Goal: Task Accomplishment & Management: Manage account settings

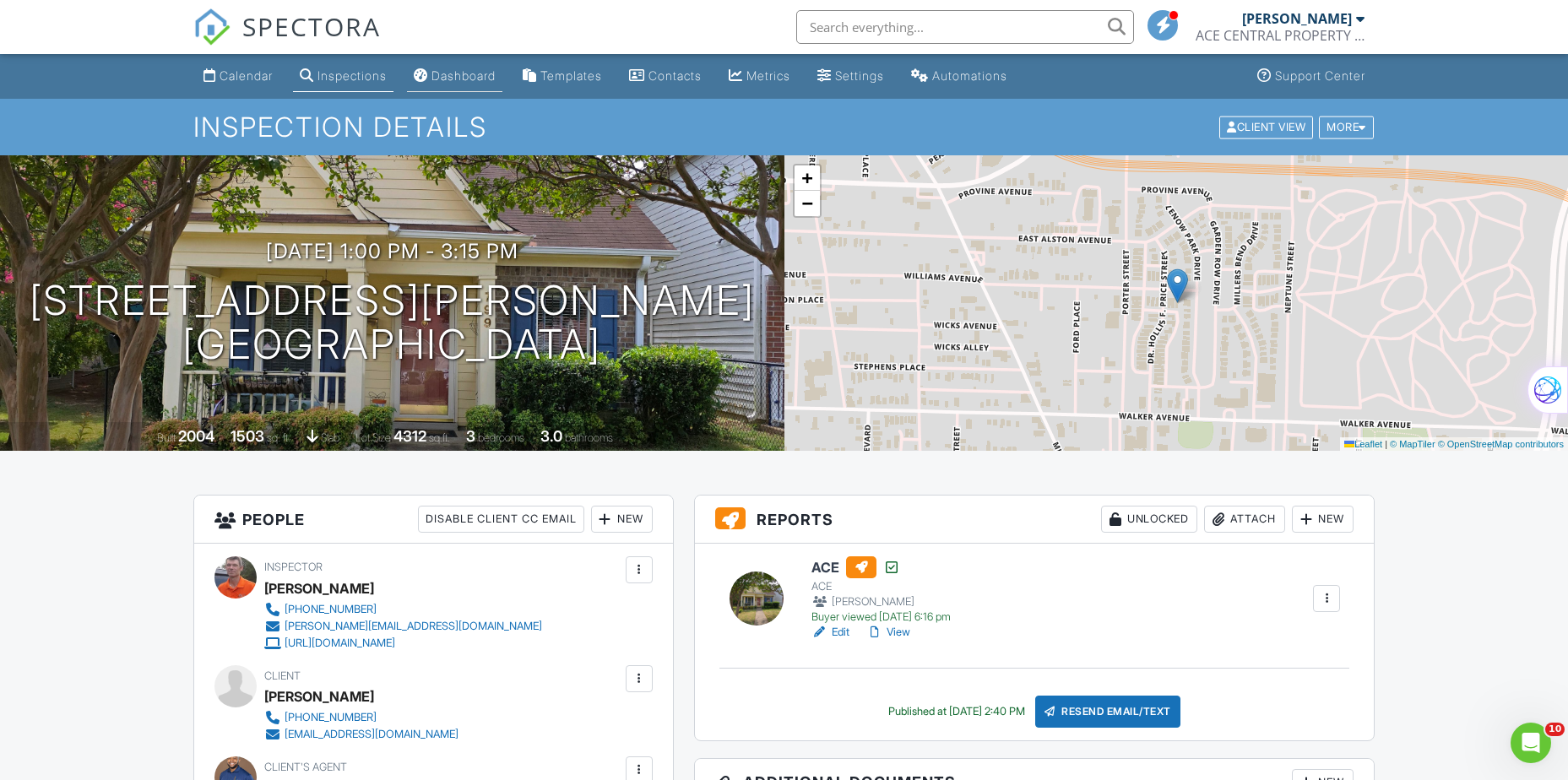
click at [467, 78] on div "Dashboard" at bounding box center [463, 75] width 64 height 14
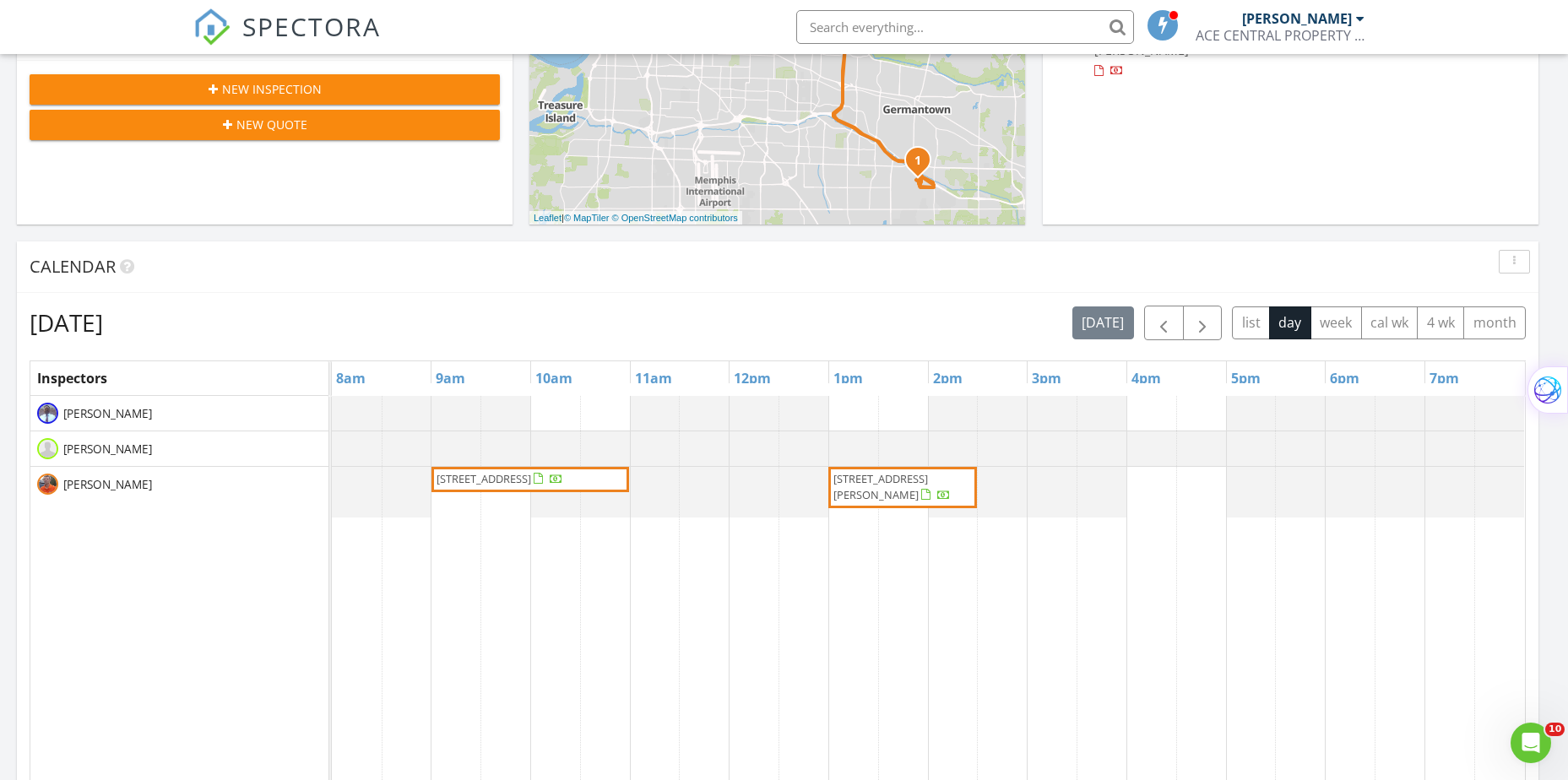
scroll to position [507, 0]
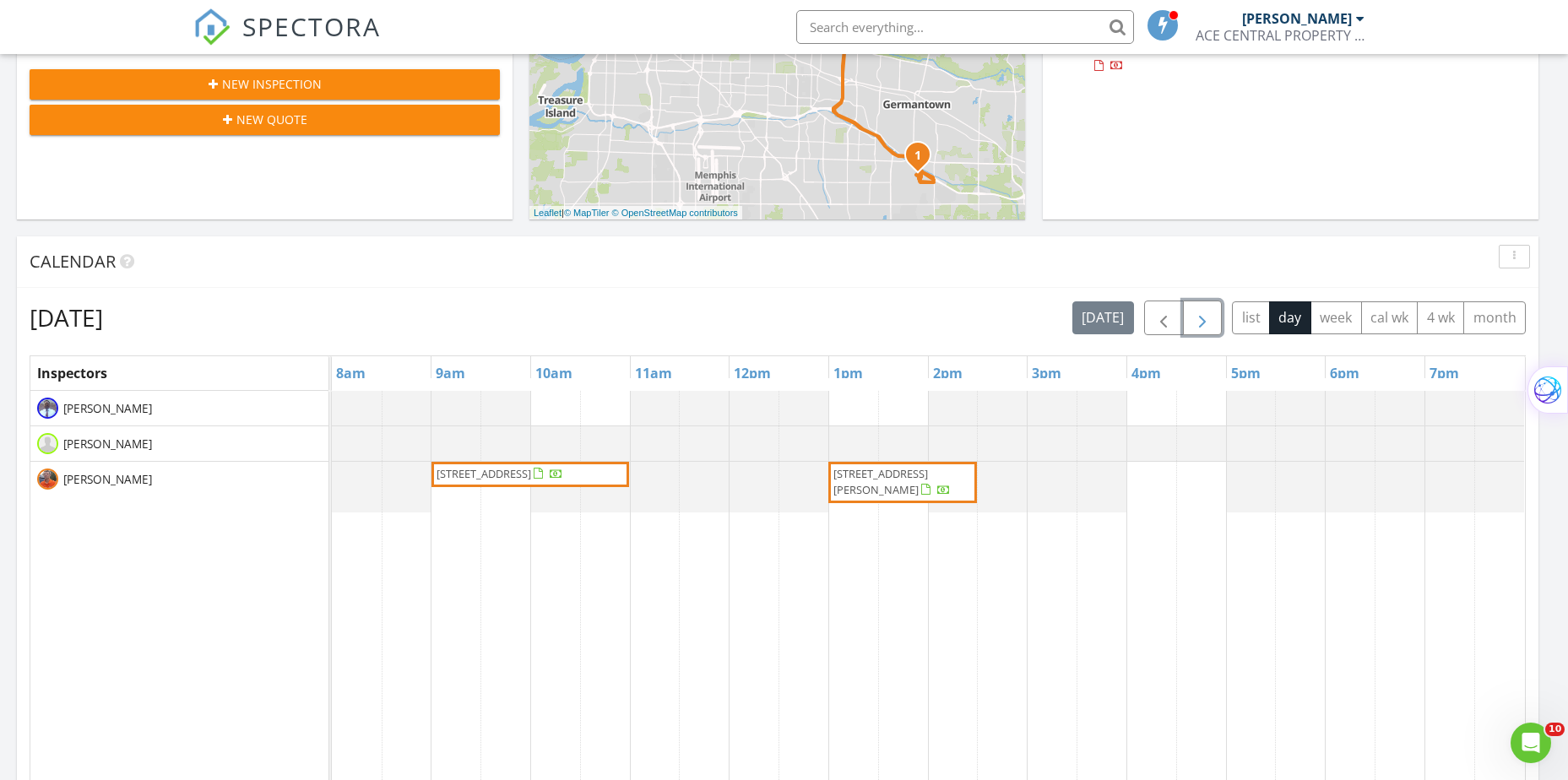
click at [1203, 328] on span "button" at bounding box center [1203, 319] width 21 height 21
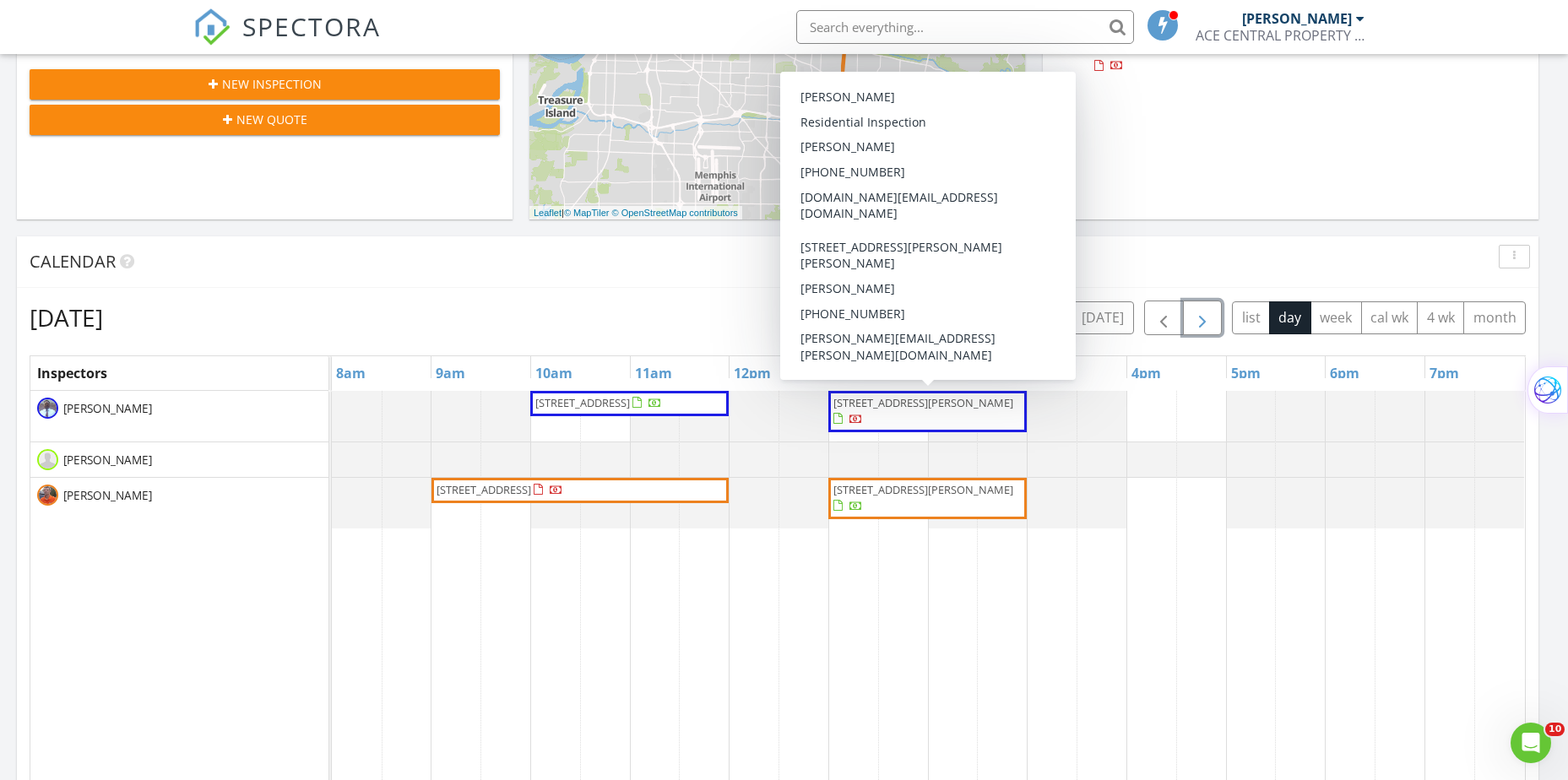
click at [887, 406] on span "8 Bell Rd, Byhalia 38611" at bounding box center [923, 403] width 180 height 15
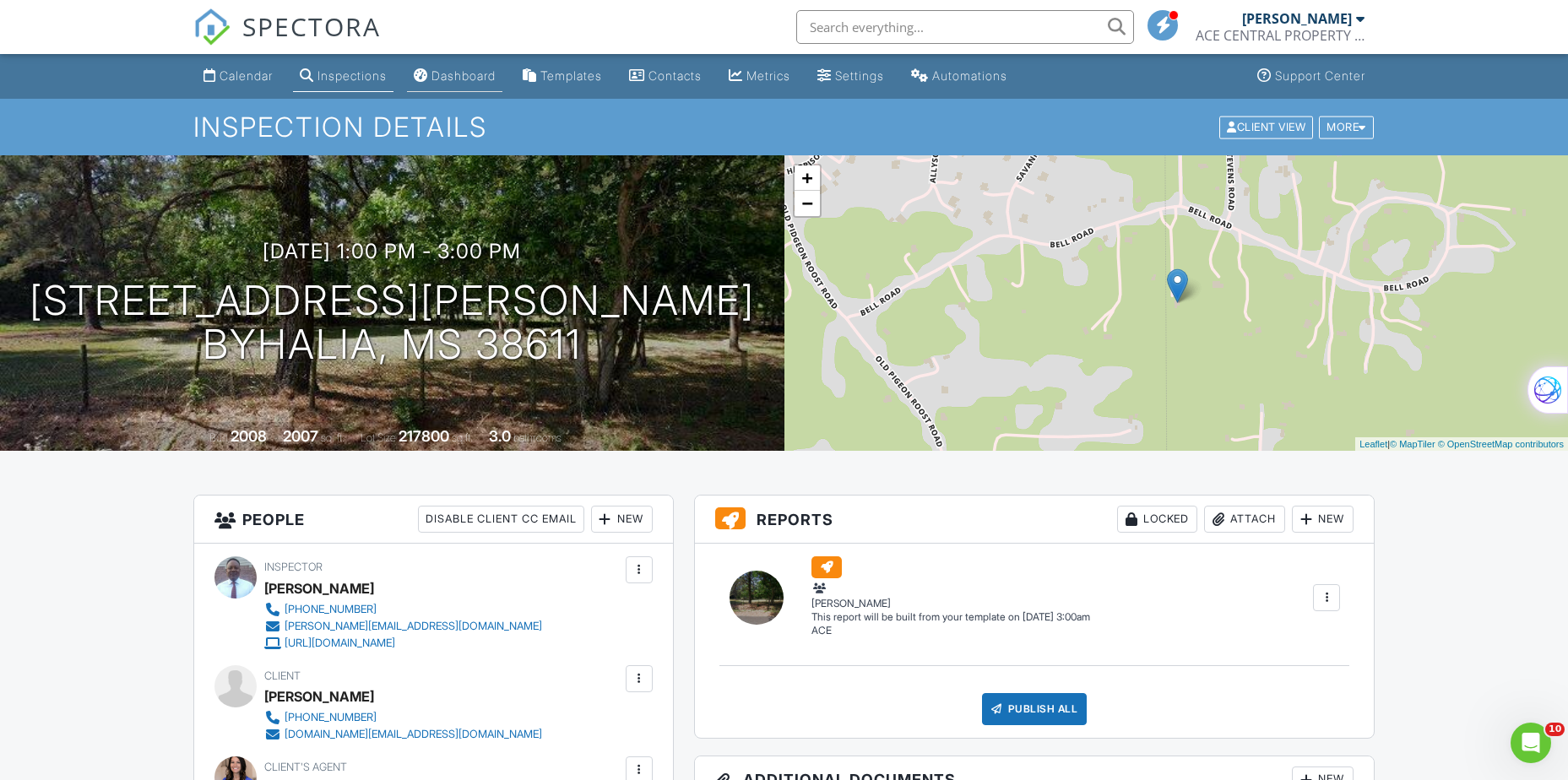
click at [466, 74] on div "Dashboard" at bounding box center [463, 75] width 64 height 14
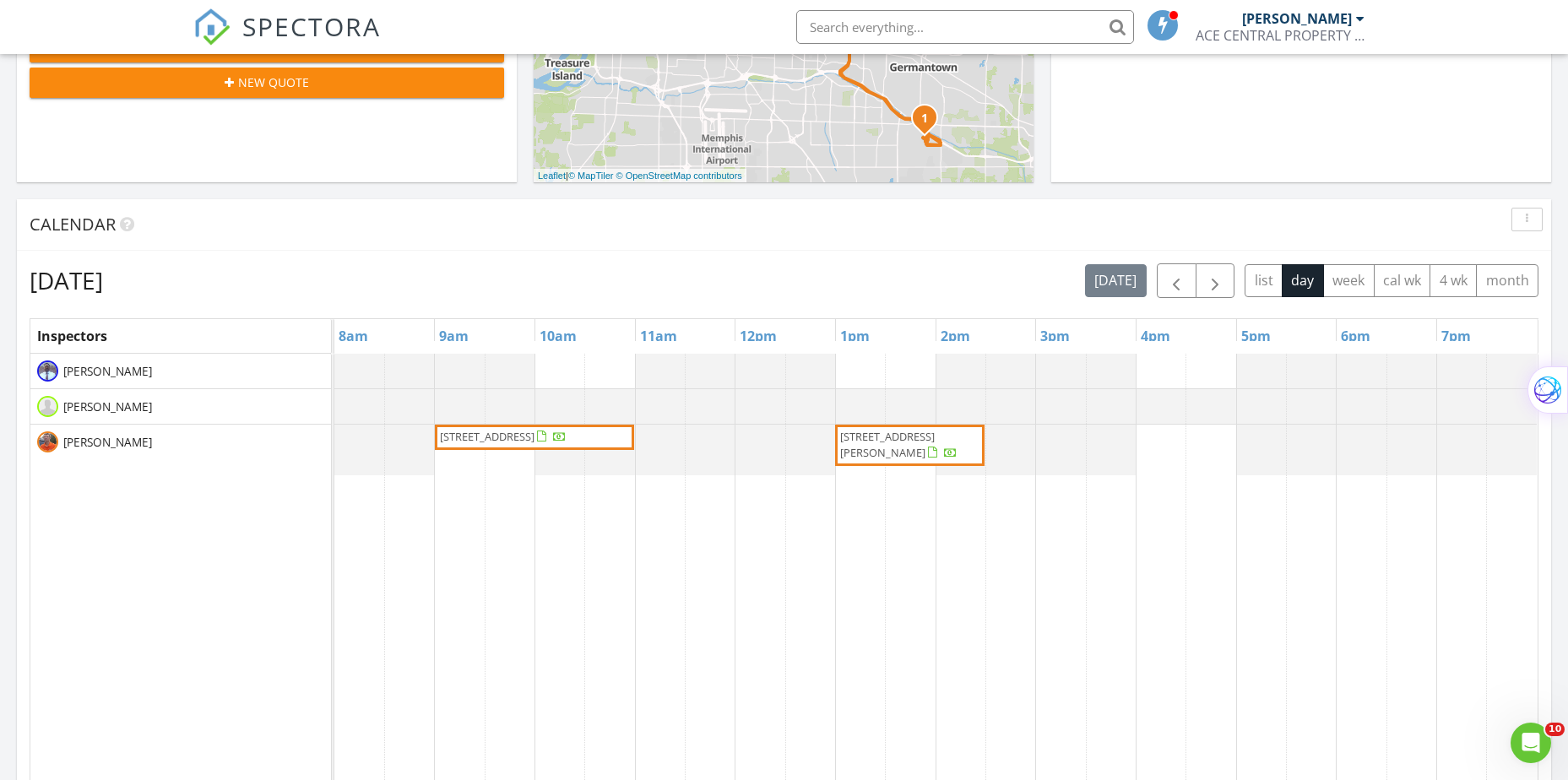
scroll to position [591, 0]
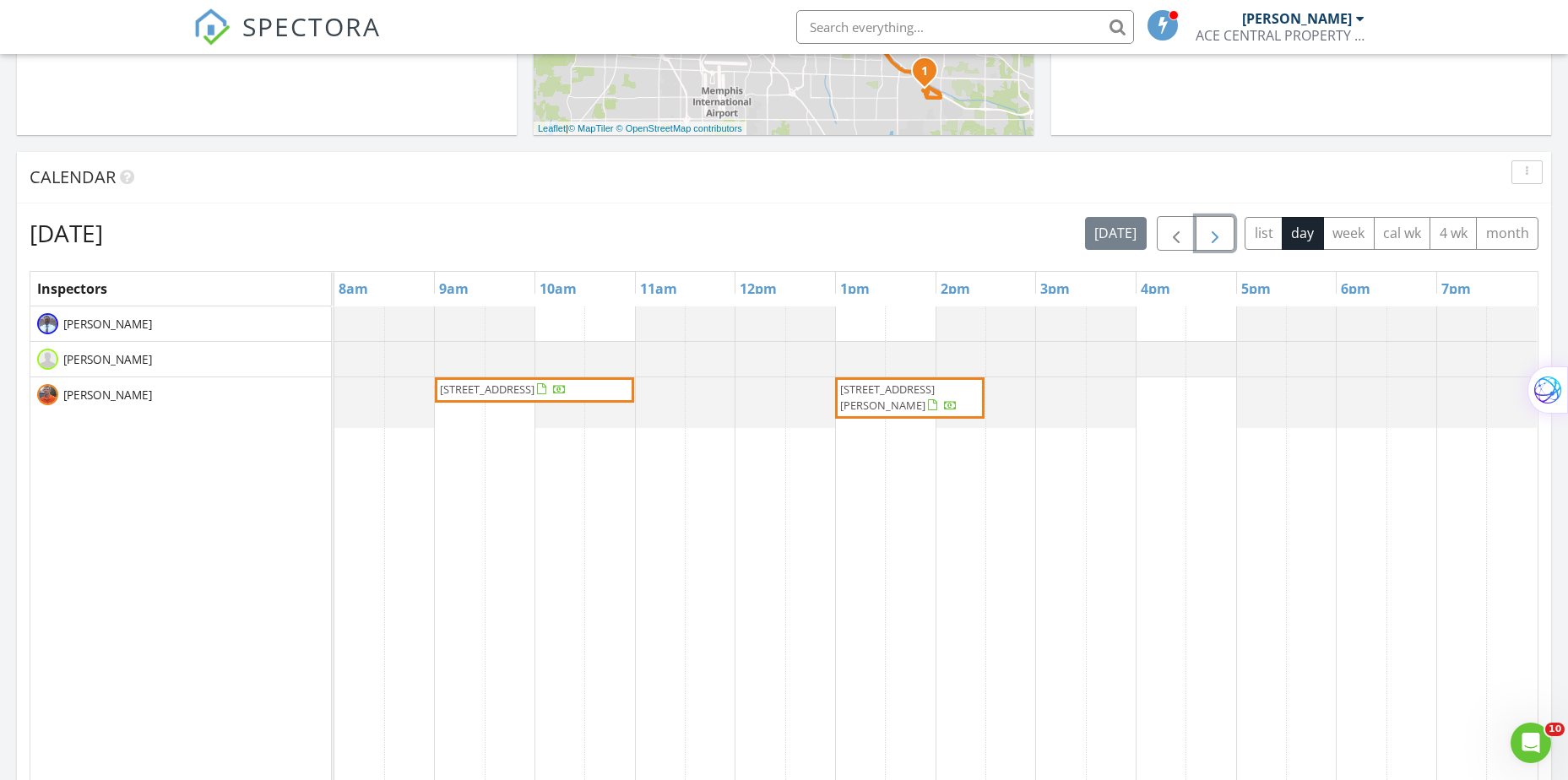
click at [1221, 242] on span "button" at bounding box center [1215, 234] width 21 height 21
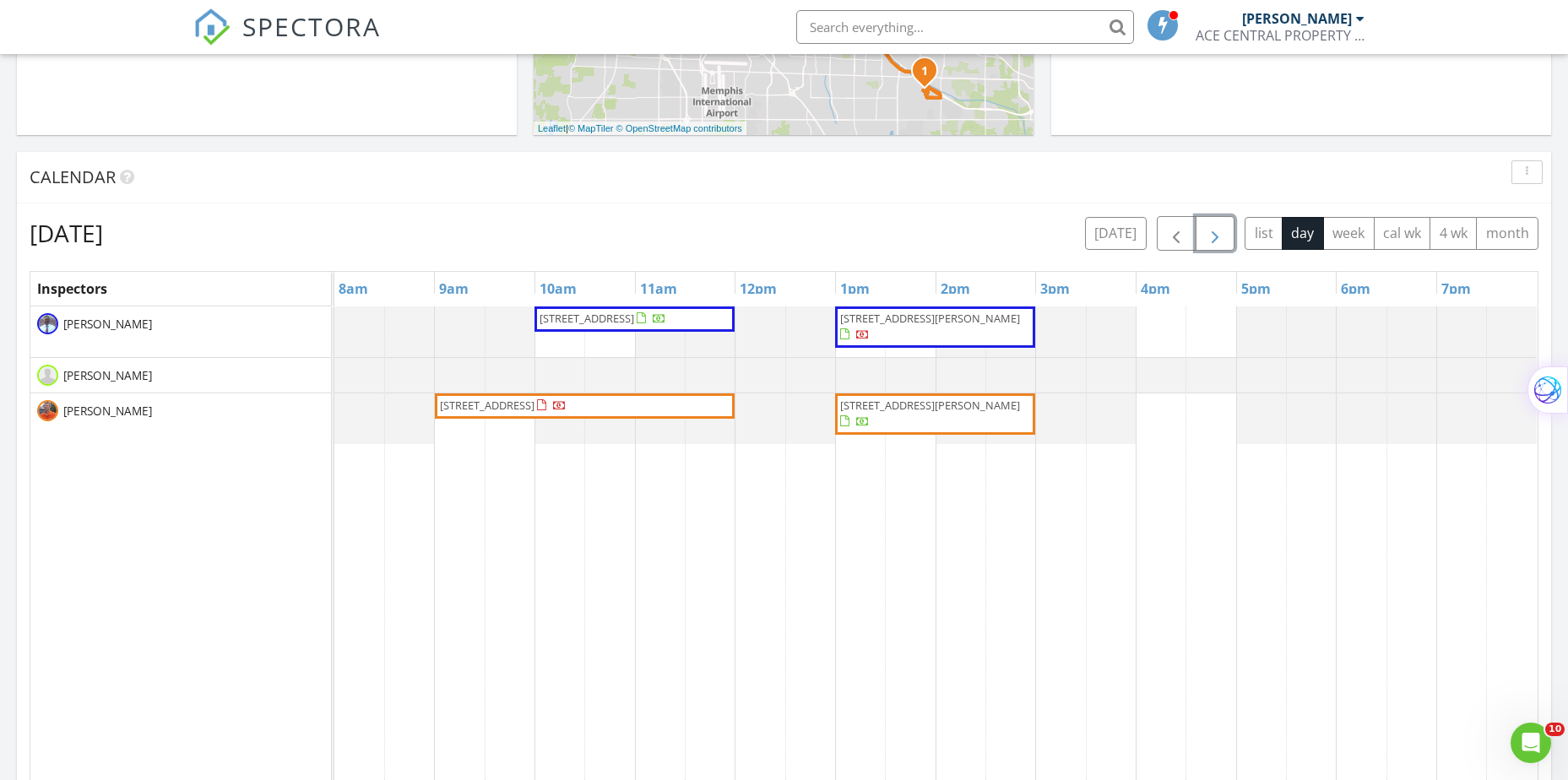
click at [1221, 242] on span "button" at bounding box center [1215, 234] width 21 height 21
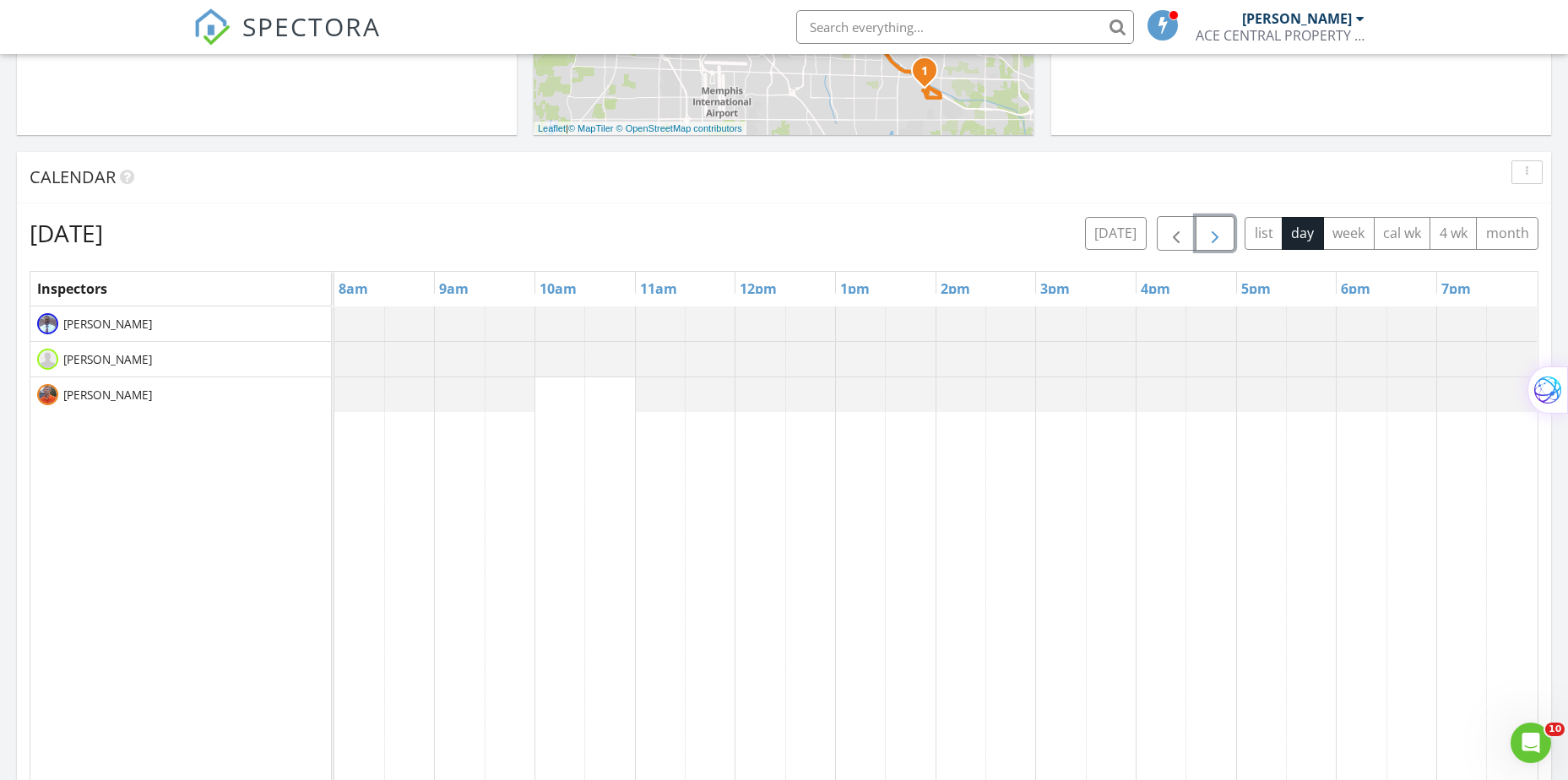
click at [1221, 242] on span "button" at bounding box center [1215, 234] width 21 height 21
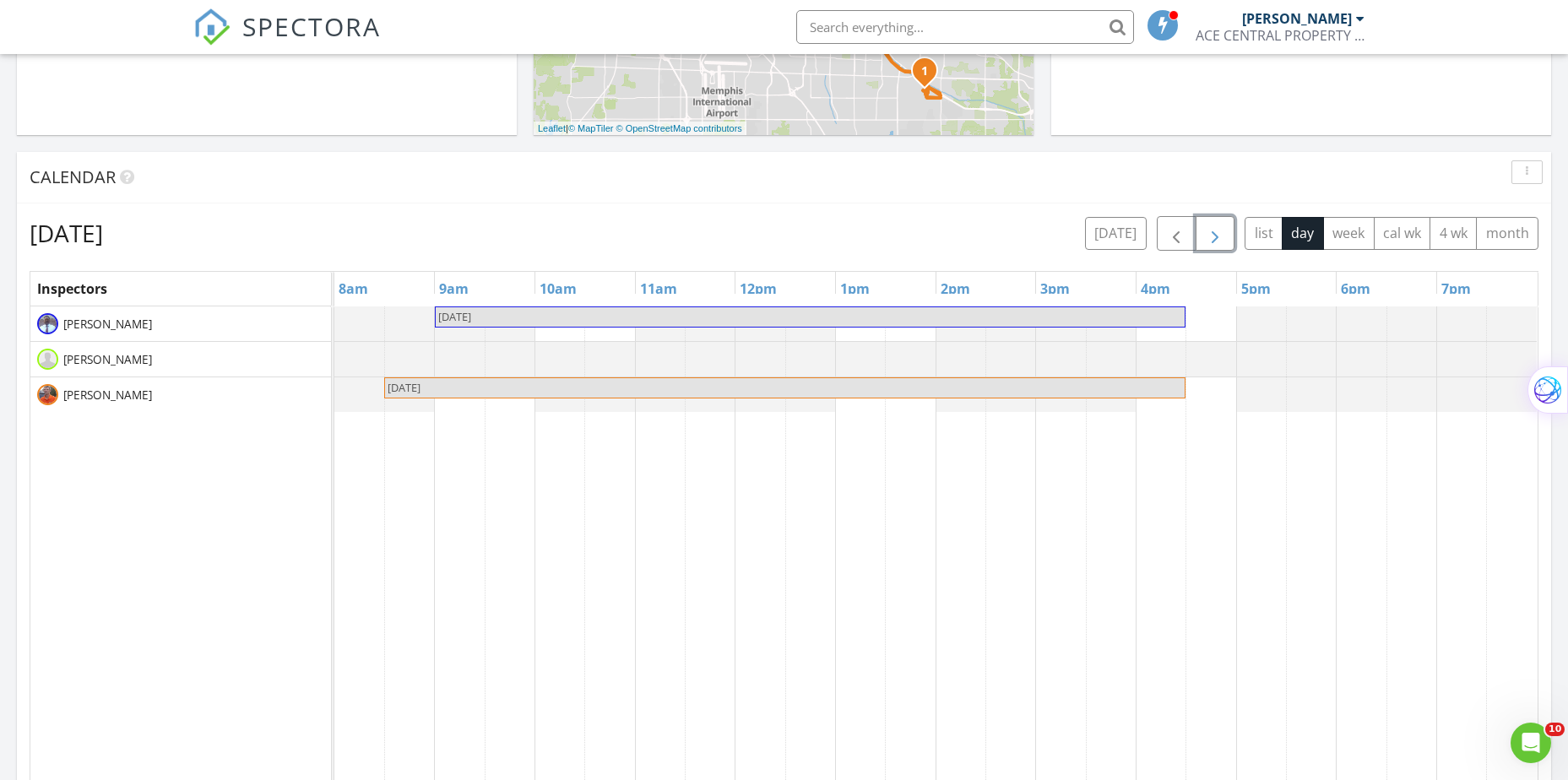
click at [1221, 242] on span "button" at bounding box center [1215, 234] width 21 height 21
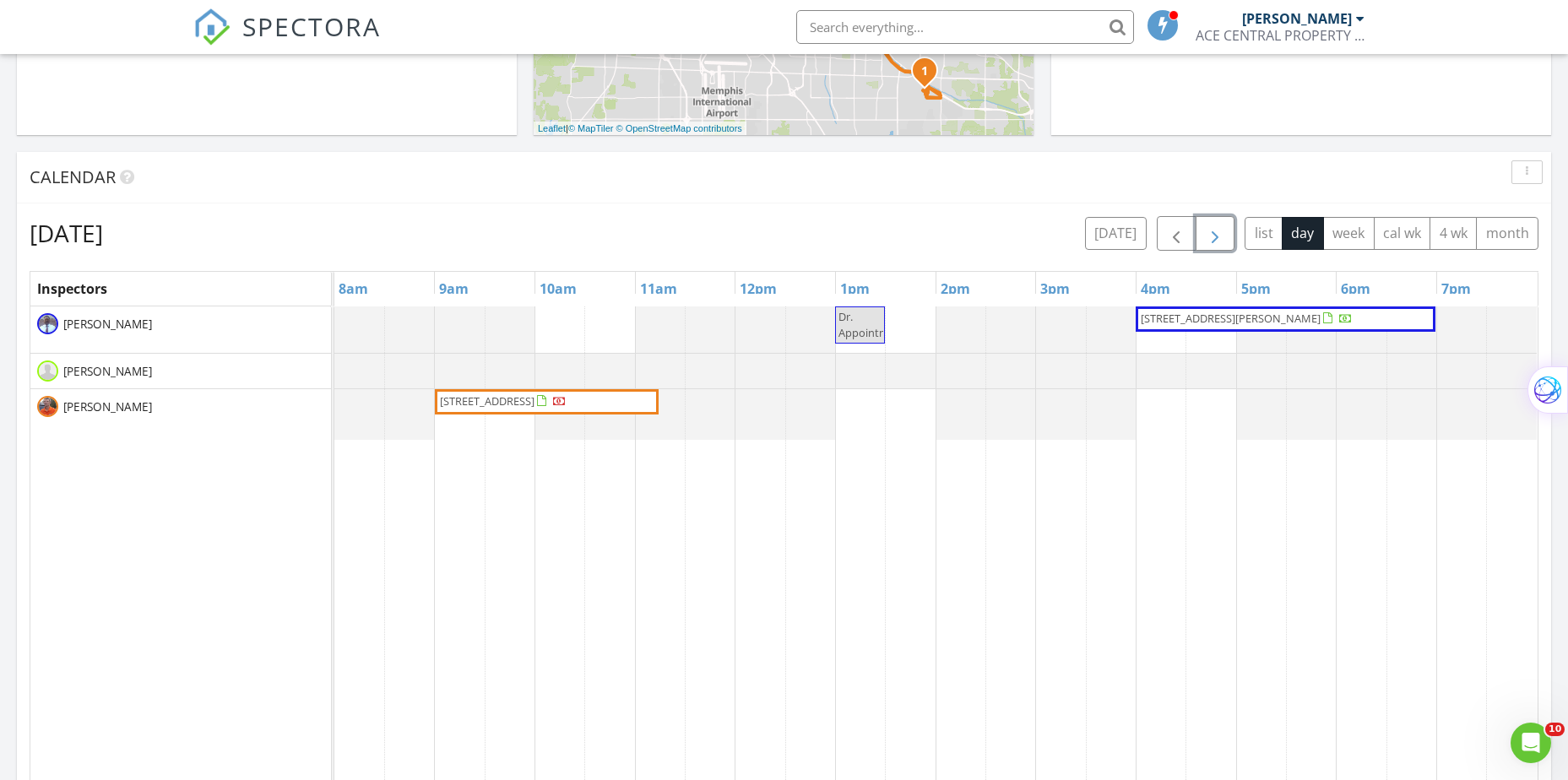
click at [1205, 243] on span "button" at bounding box center [1215, 234] width 21 height 21
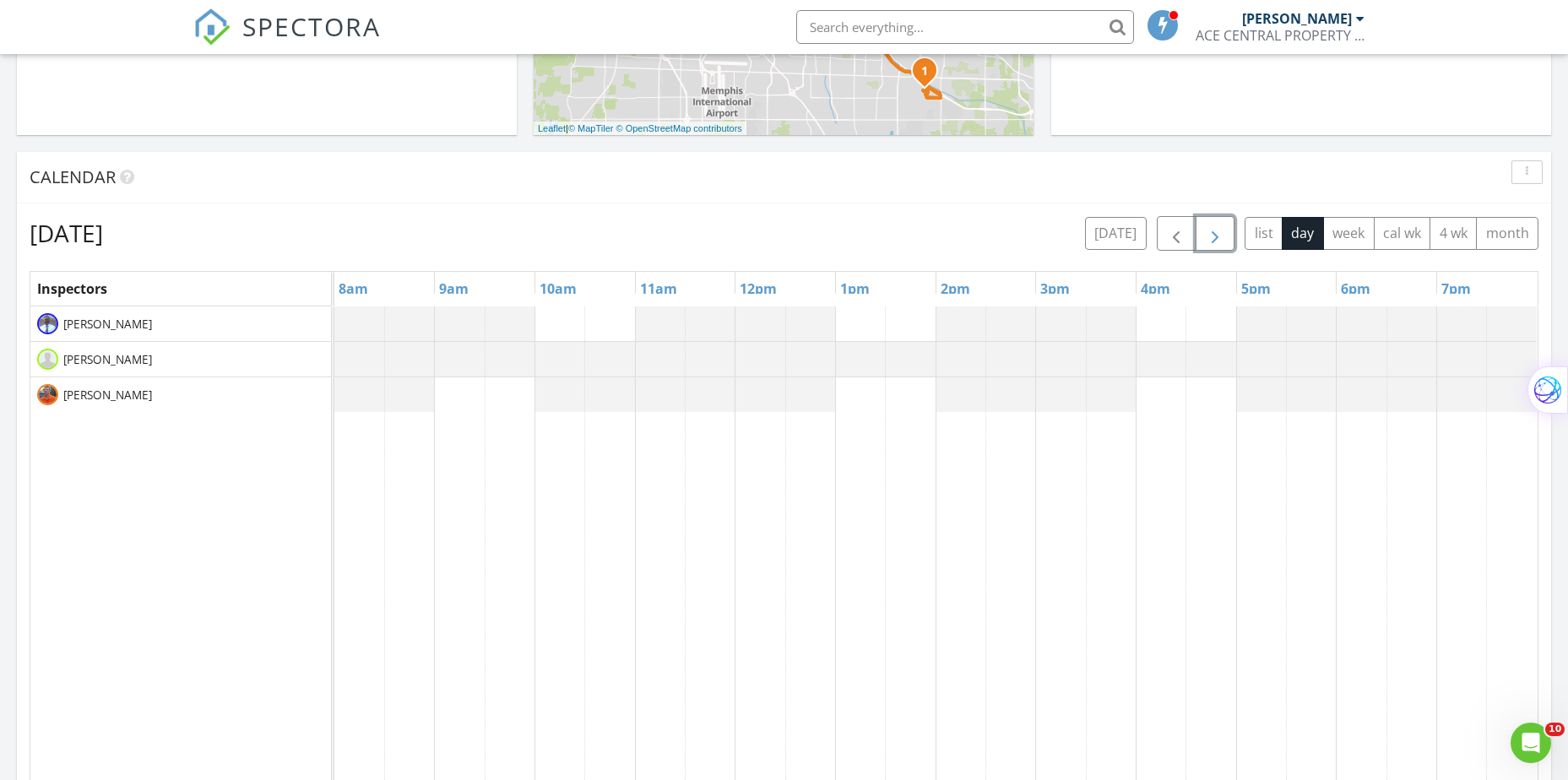
click at [1205, 243] on span "button" at bounding box center [1215, 234] width 21 height 21
click at [1168, 230] on span "button" at bounding box center [1177, 234] width 21 height 21
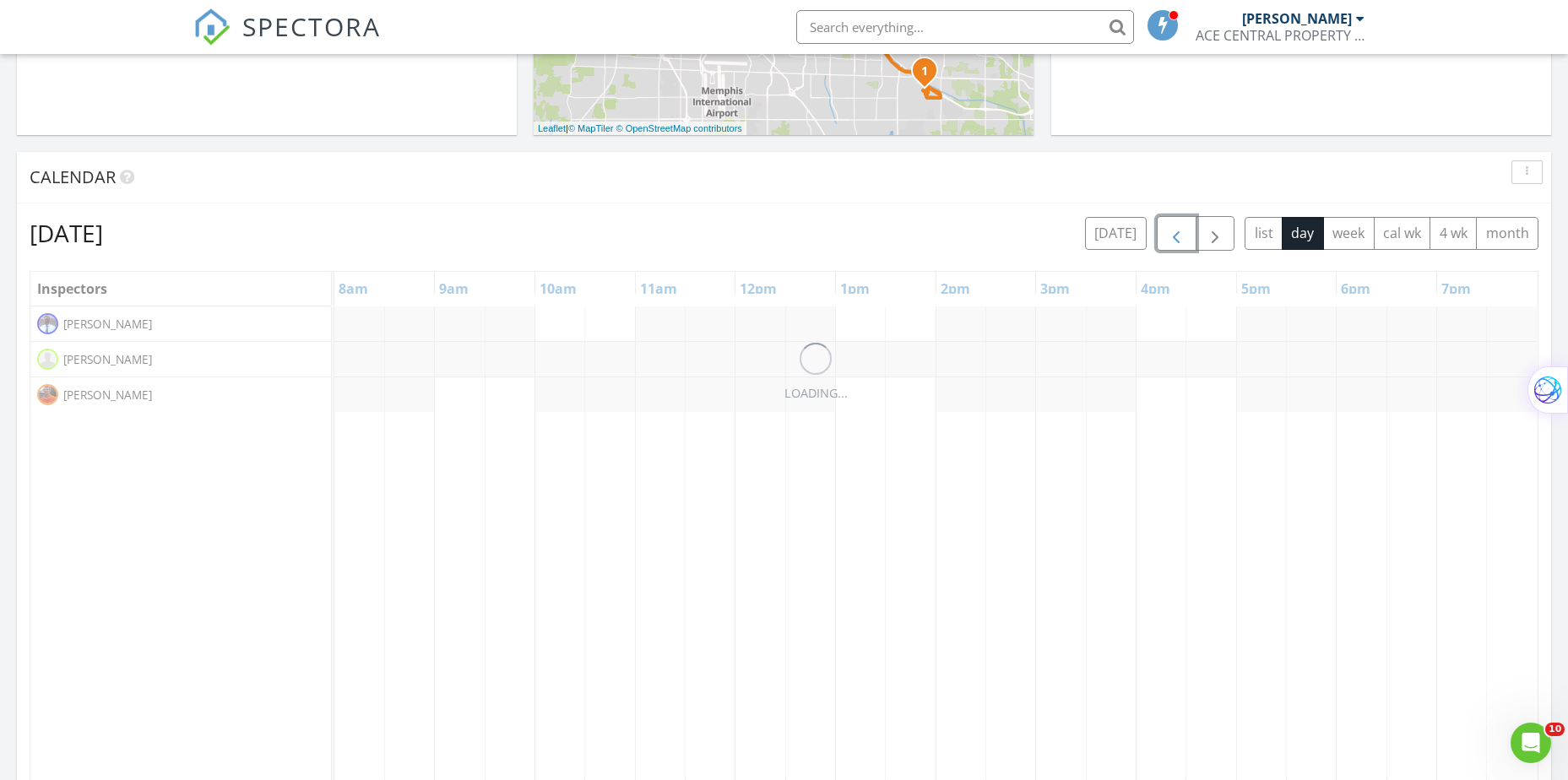
click at [1168, 230] on span "button" at bounding box center [1177, 234] width 21 height 21
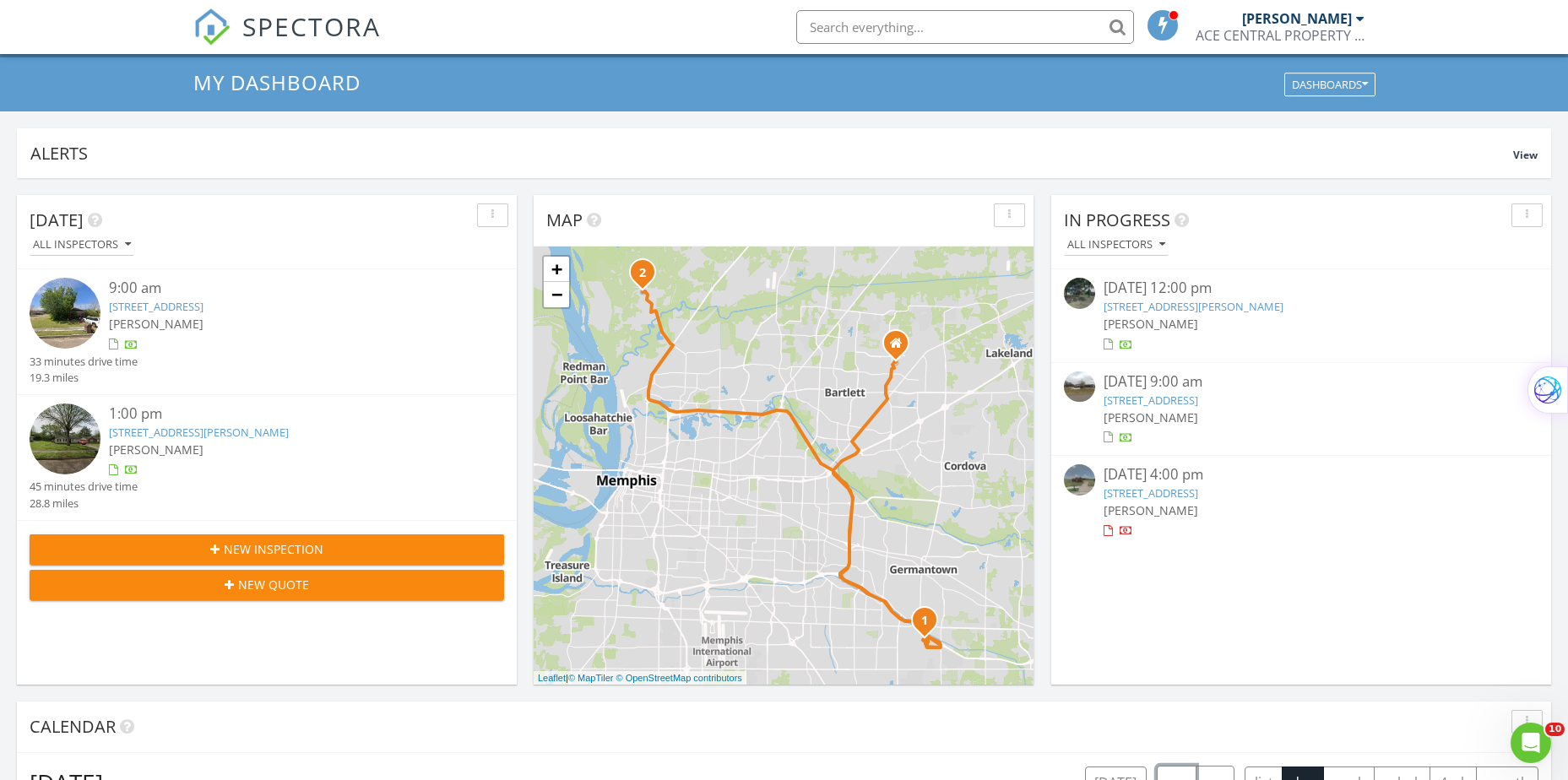
scroll to position [0, 0]
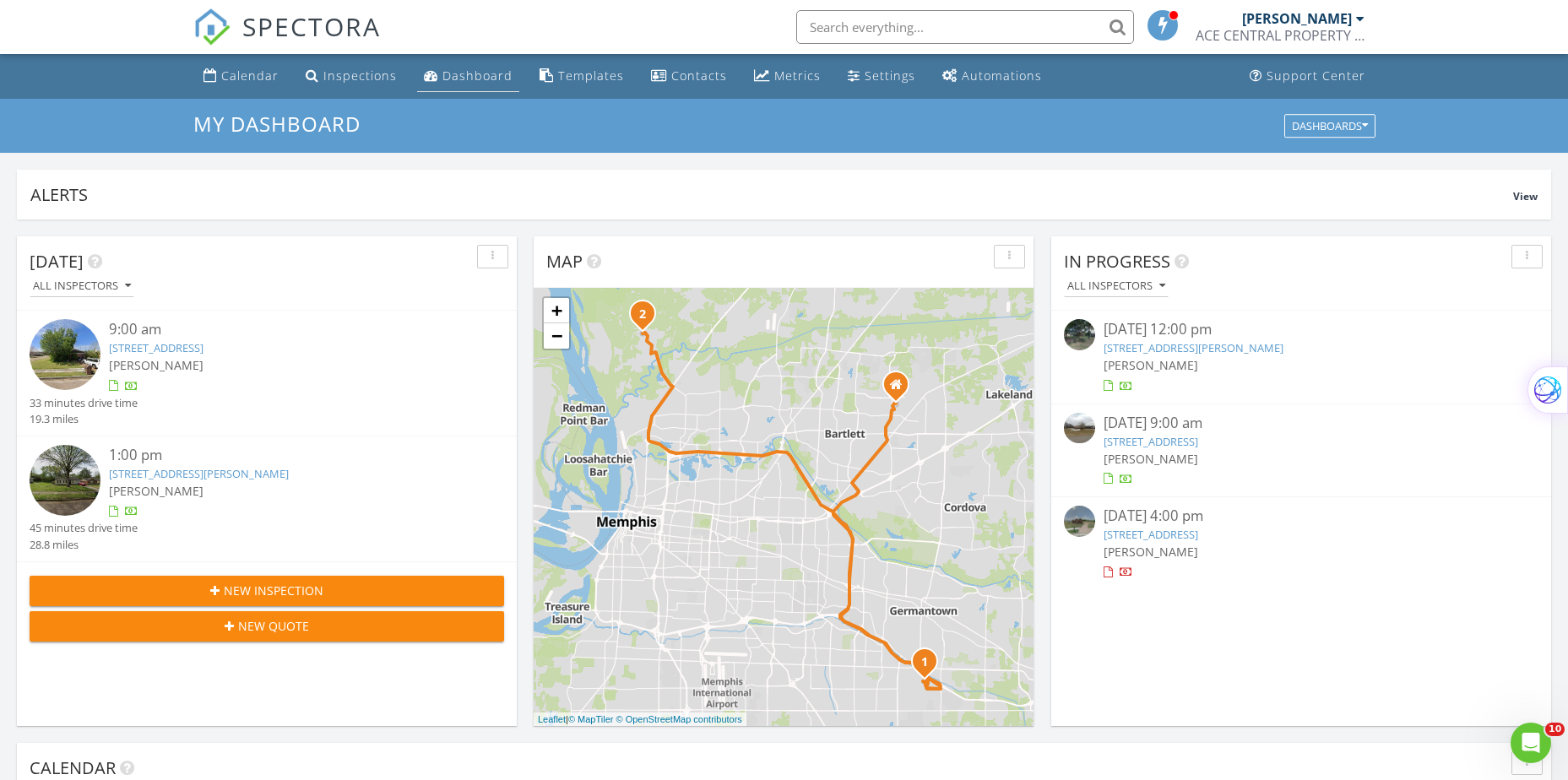
click at [461, 76] on div "Dashboard" at bounding box center [477, 75] width 70 height 16
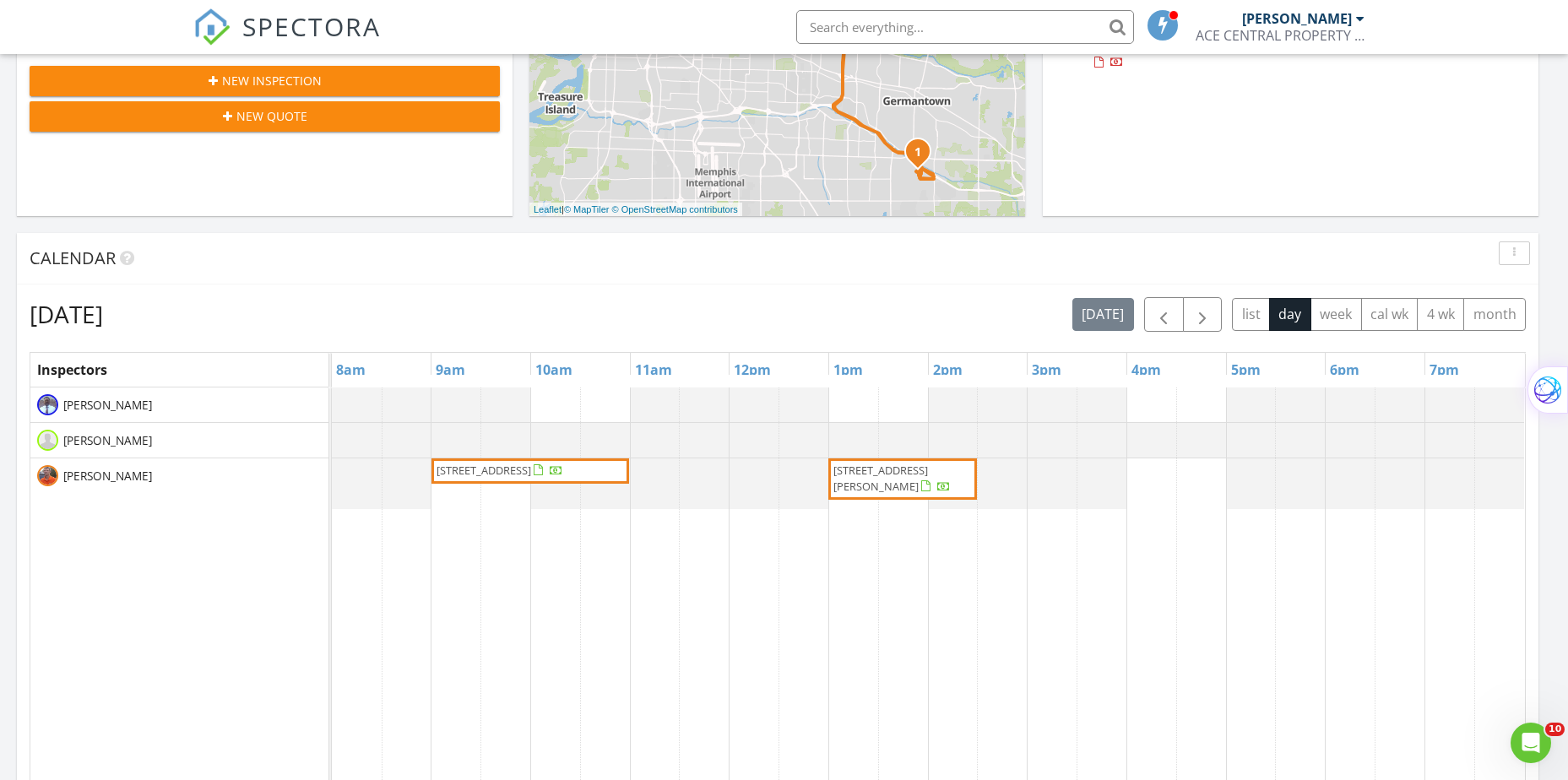
scroll to position [591, 0]
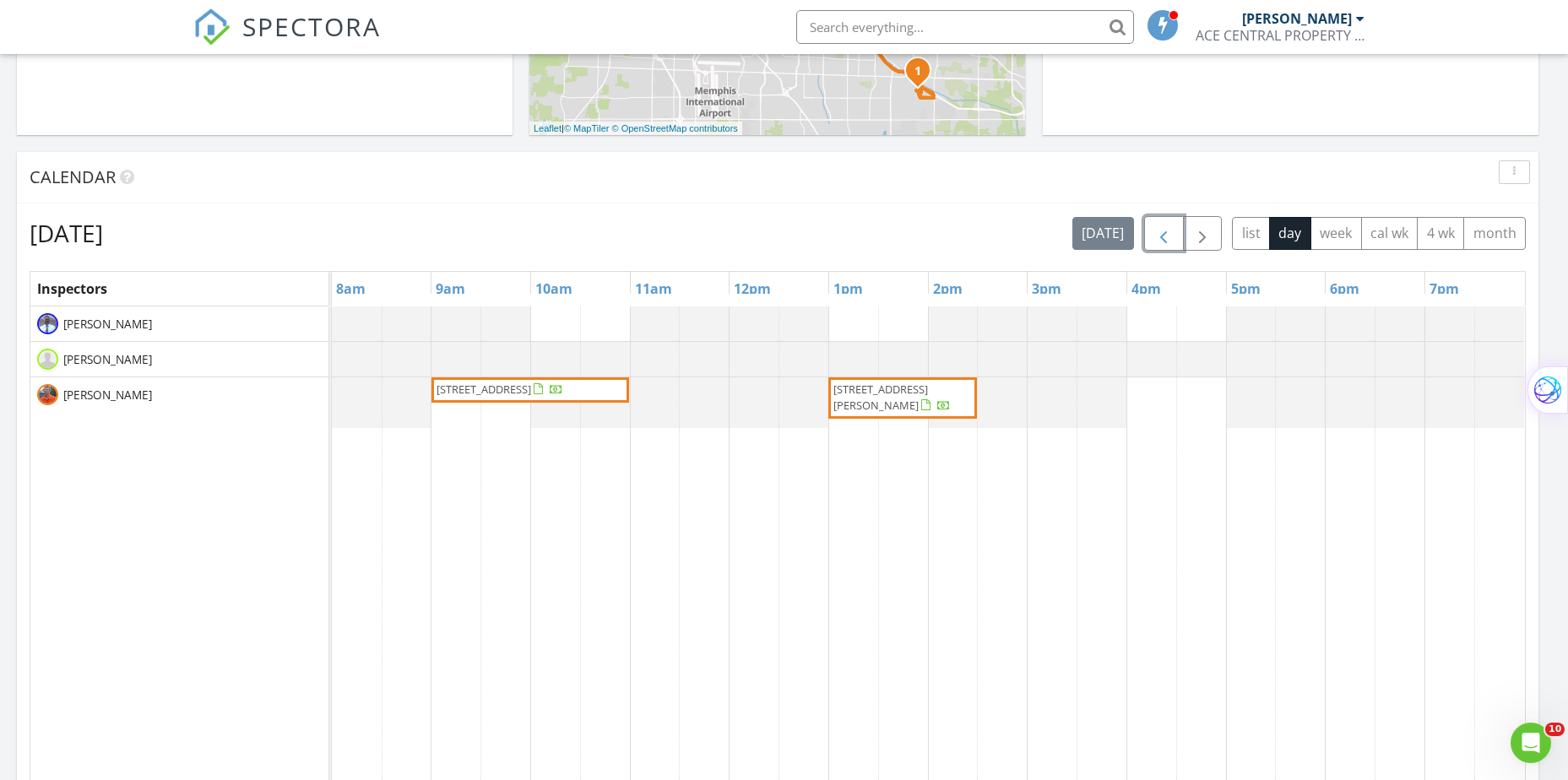
click at [1161, 242] on span "button" at bounding box center [1164, 234] width 21 height 21
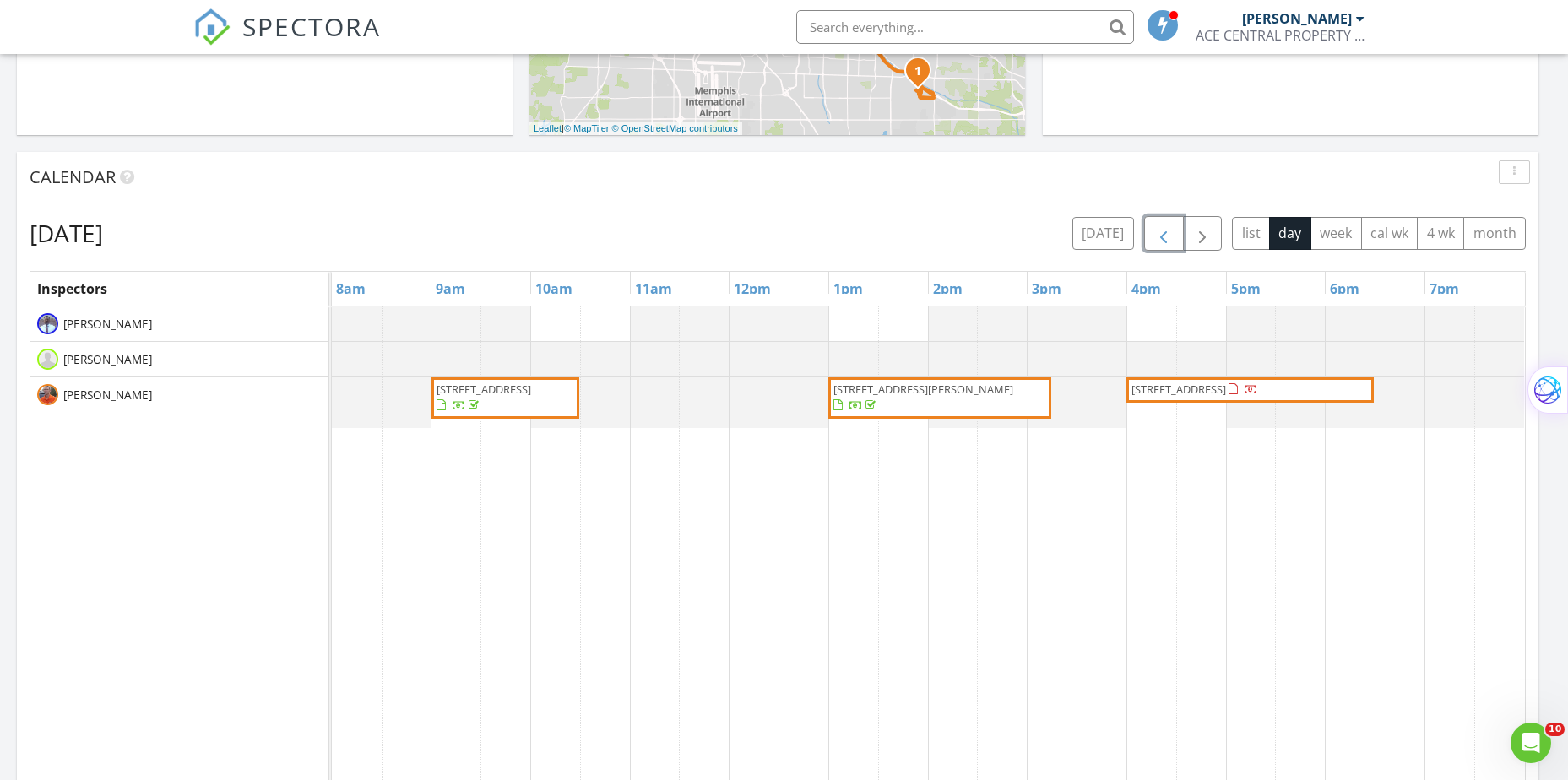
click at [1153, 243] on span "button" at bounding box center [1164, 234] width 21 height 21
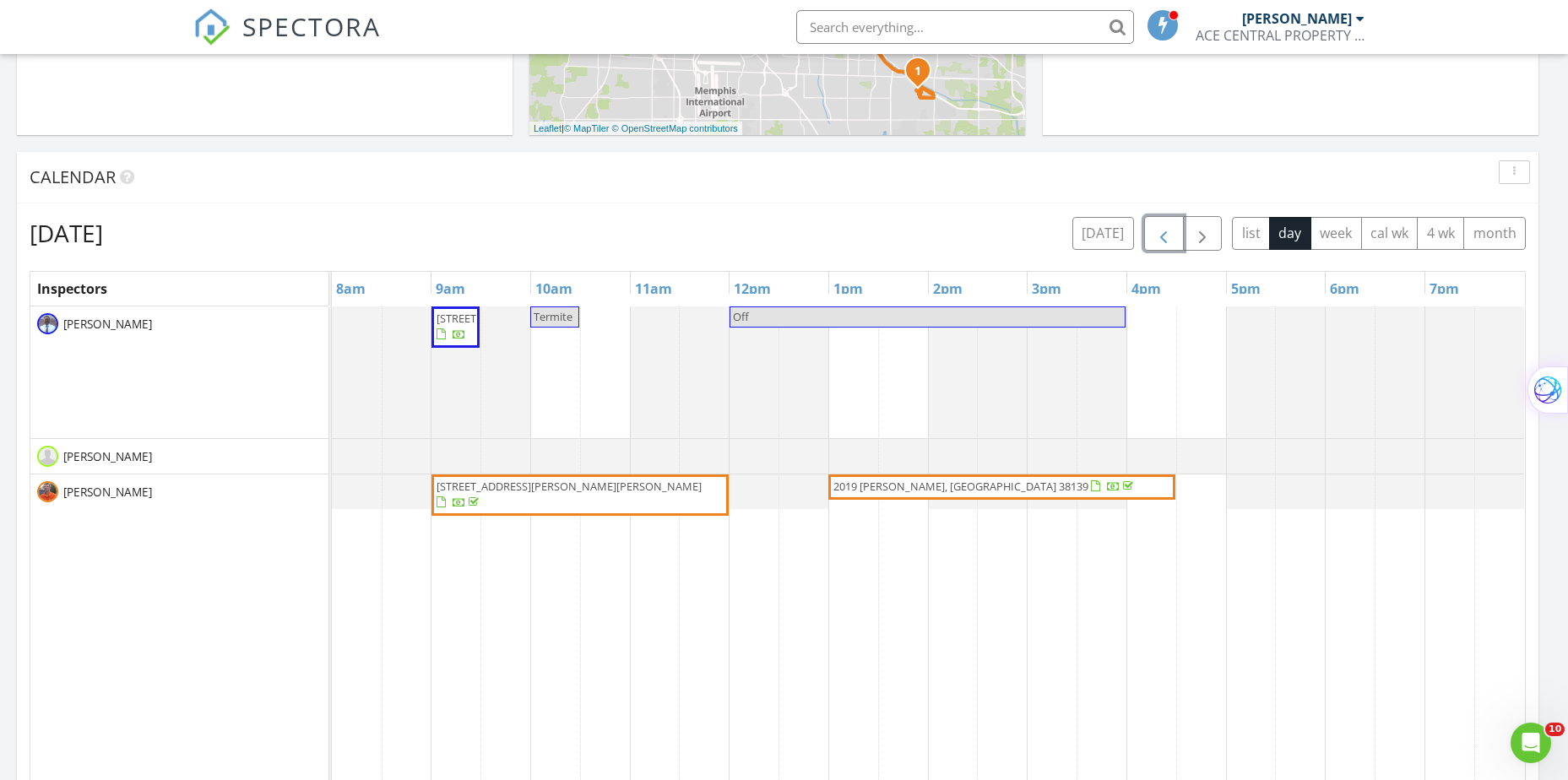
click at [1153, 243] on span "button" at bounding box center [1164, 234] width 21 height 21
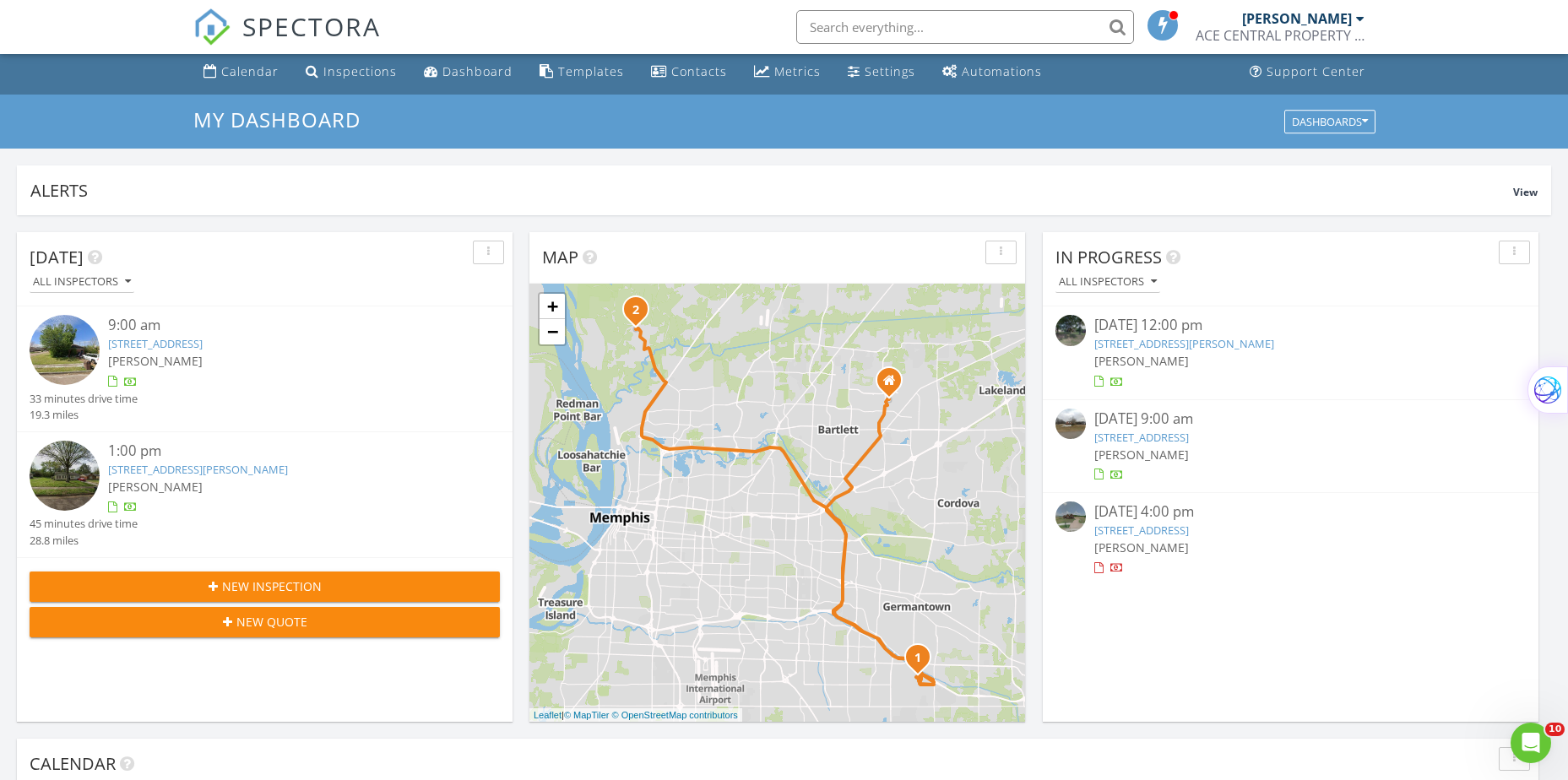
scroll to position [0, 0]
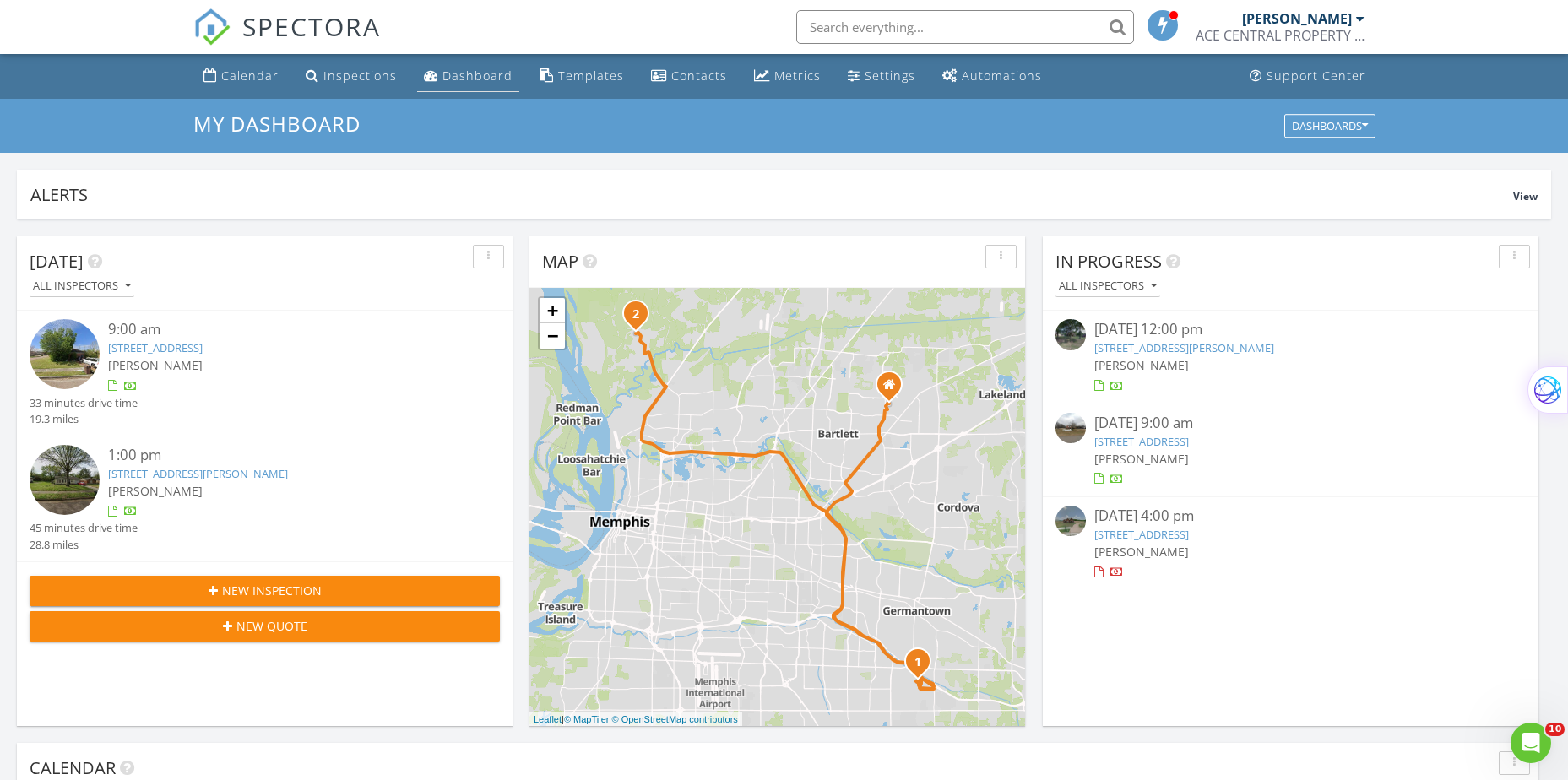
click at [461, 69] on div "Dashboard" at bounding box center [477, 75] width 70 height 16
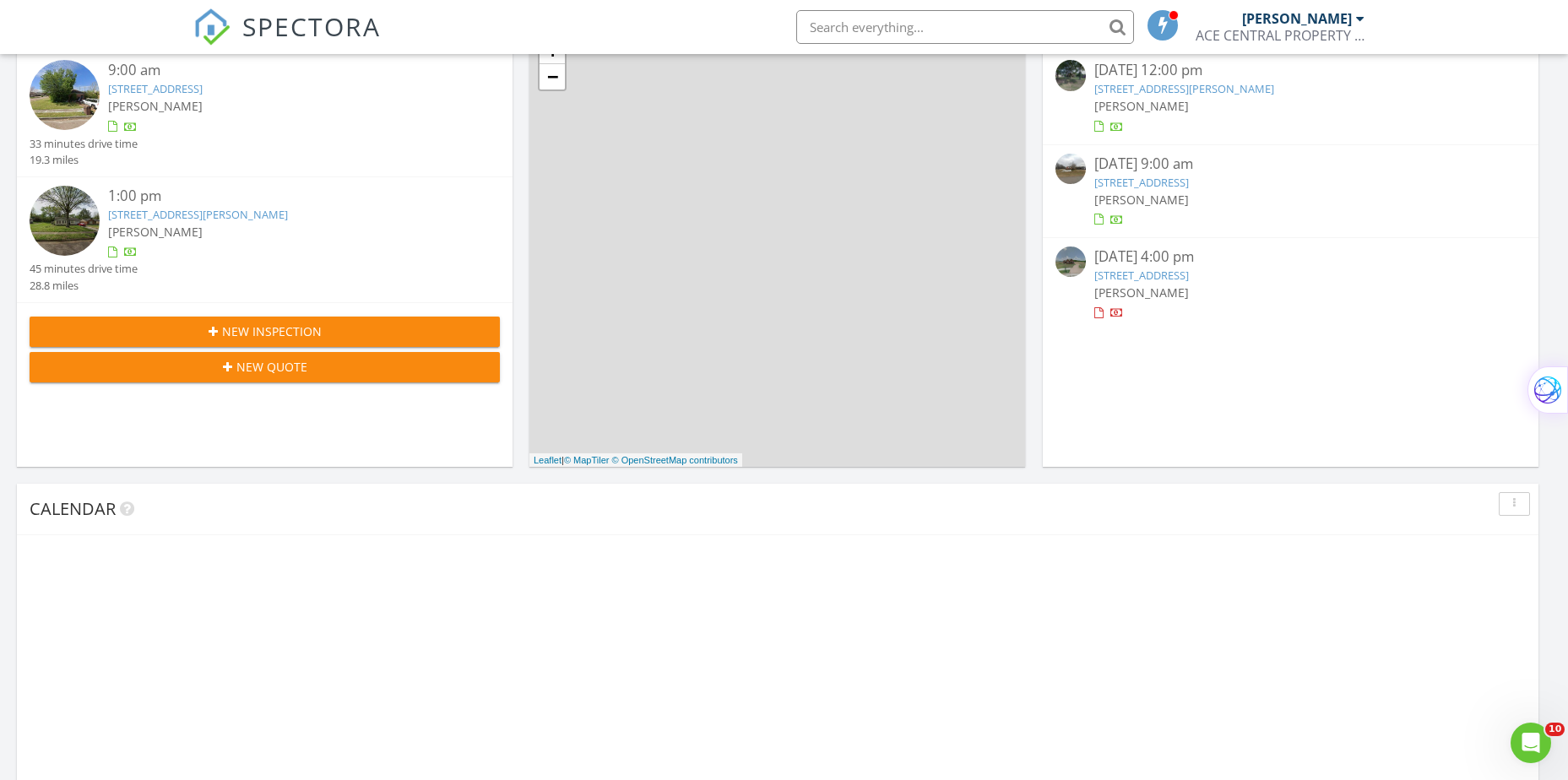
scroll to position [422, 0]
